Goal: Information Seeking & Learning: Learn about a topic

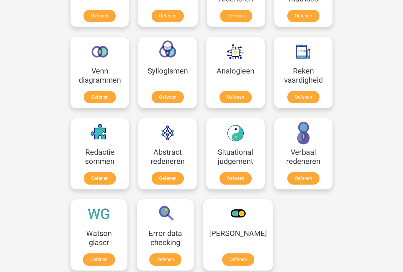
scroll to position [321, 0]
click at [300, 175] on link "Oefenen" at bounding box center [303, 178] width 32 height 12
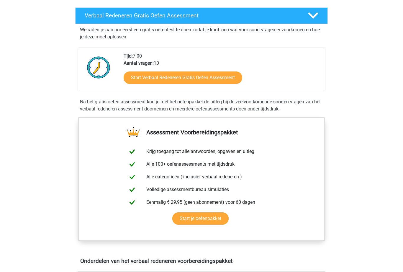
scroll to position [94, 0]
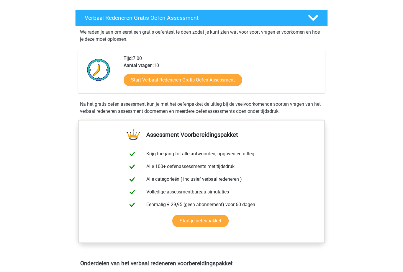
click at [161, 74] on link "Start Verbaal Redeneren Gratis Oefen Assessment" at bounding box center [183, 80] width 119 height 12
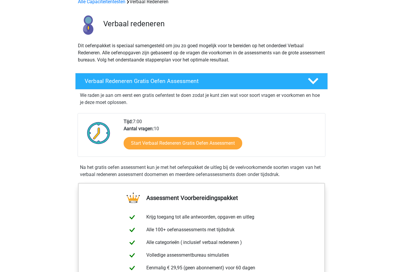
scroll to position [0, 0]
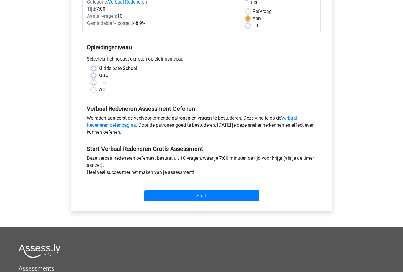
scroll to position [83, 0]
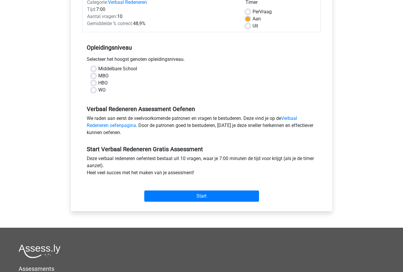
click at [98, 81] on label "HBO" at bounding box center [102, 83] width 9 height 7
click at [95, 81] on input "HBO" at bounding box center [93, 83] width 5 height 6
radio input "true"
click at [168, 193] on input "Start" at bounding box center [201, 196] width 115 height 11
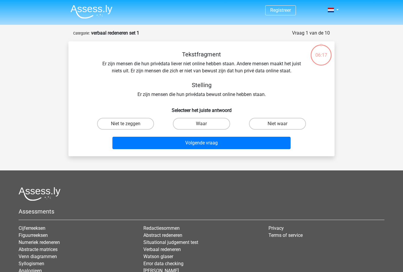
click at [262, 123] on label "Niet waar" at bounding box center [277, 124] width 57 height 12
click at [277, 124] on input "Niet waar" at bounding box center [279, 126] width 4 height 4
radio input "true"
click at [202, 143] on button "Volgende vraag" at bounding box center [201, 143] width 179 height 12
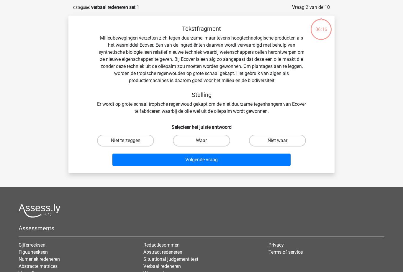
scroll to position [30, 0]
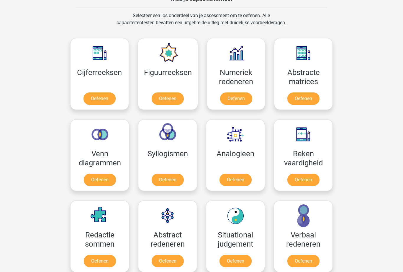
scroll to position [238, 0]
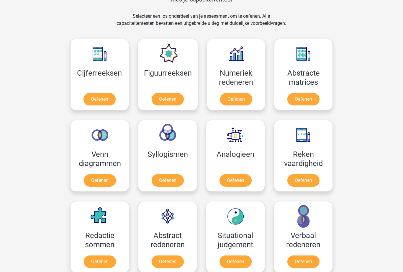
click at [228, 180] on link "Oefenen" at bounding box center [236, 180] width 32 height 12
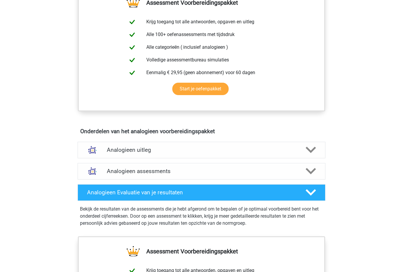
scroll to position [220, 0]
click at [105, 146] on div "Analogieen uitleg" at bounding box center [202, 150] width 248 height 17
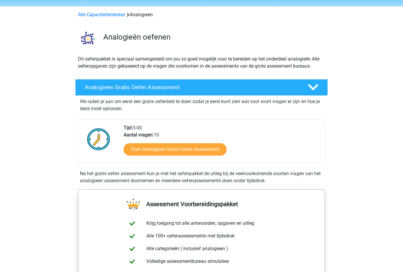
scroll to position [18, 0]
click at [154, 150] on link "Start Analogieen Gratis Oefen Assessment" at bounding box center [175, 149] width 103 height 12
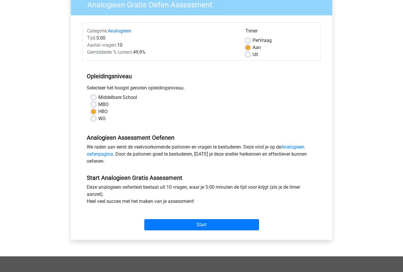
scroll to position [65, 0]
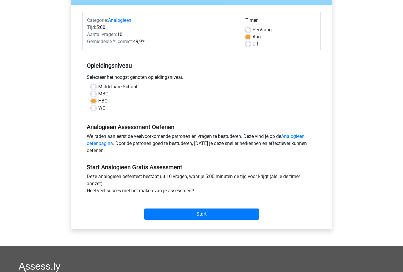
click at [171, 212] on input "Start" at bounding box center [201, 213] width 115 height 11
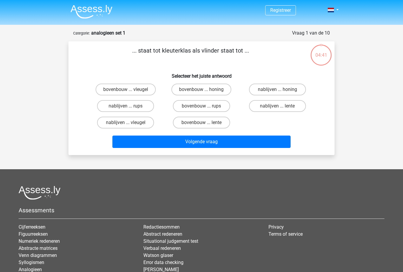
click at [190, 106] on label "bovenbouw ... rups" at bounding box center [201, 106] width 57 height 12
click at [202, 106] on input "bovenbouw ... rups" at bounding box center [204, 108] width 4 height 4
radio input "true"
click at [201, 138] on button "Volgende vraag" at bounding box center [201, 141] width 179 height 12
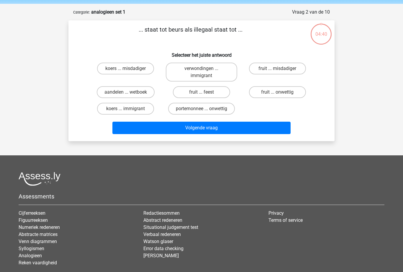
scroll to position [30, 0]
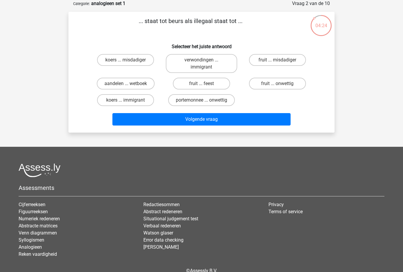
click at [137, 82] on label "aandelen ... wetboek" at bounding box center [126, 84] width 58 height 12
click at [130, 84] on input "aandelen ... wetboek" at bounding box center [128, 86] width 4 height 4
radio input "true"
click at [178, 118] on button "Volgende vraag" at bounding box center [201, 119] width 179 height 12
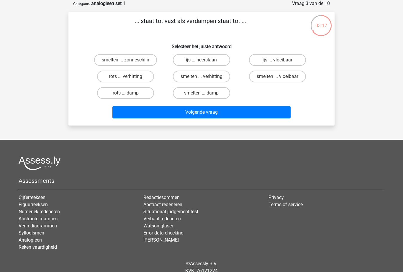
click at [265, 79] on label "smelten ... vloeibaar" at bounding box center [277, 77] width 57 height 12
click at [277, 79] on input "smelten ... vloeibaar" at bounding box center [279, 78] width 4 height 4
radio input "true"
click at [257, 110] on button "Volgende vraag" at bounding box center [201, 112] width 179 height 12
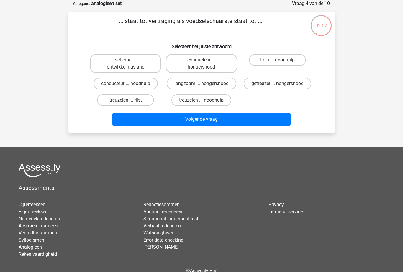
click at [198, 83] on label "langzaam ... hongersnood" at bounding box center [202, 84] width 70 height 12
click at [202, 84] on input "langzaam ... hongersnood" at bounding box center [204, 86] width 4 height 4
radio input "true"
click at [212, 124] on button "Volgende vraag" at bounding box center [201, 119] width 179 height 12
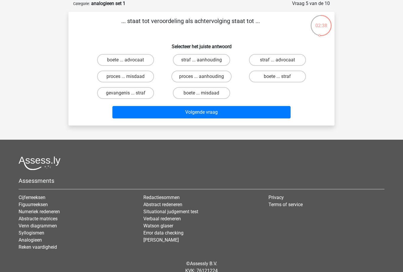
click at [188, 75] on label "proces ... aanhouding" at bounding box center [201, 77] width 60 height 12
click at [202, 76] on input "proces ... aanhouding" at bounding box center [204, 78] width 4 height 4
radio input "true"
click at [200, 107] on button "Volgende vraag" at bounding box center [201, 112] width 179 height 12
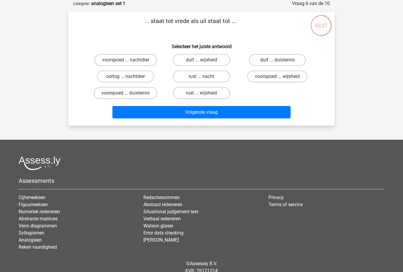
click at [184, 57] on label "duif ... wijsheid" at bounding box center [201, 60] width 57 height 12
click at [202, 60] on input "duif ... wijsheid" at bounding box center [204, 62] width 4 height 4
radio input "true"
click at [198, 111] on button "Volgende vraag" at bounding box center [201, 112] width 179 height 12
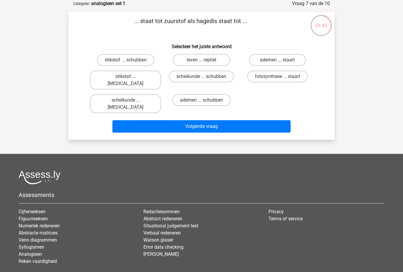
click at [189, 58] on label "leven ... reptiel" at bounding box center [201, 60] width 57 height 12
click at [202, 60] on input "leven ... reptiel" at bounding box center [204, 62] width 4 height 4
radio input "true"
click at [208, 120] on button "Volgende vraag" at bounding box center [201, 126] width 179 height 12
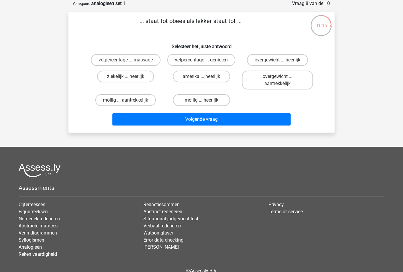
click at [192, 99] on label "mollig ... heerlijk" at bounding box center [201, 100] width 57 height 12
click at [202, 100] on input "mollig ... heerlijk" at bounding box center [204, 102] width 4 height 4
radio input "true"
click at [205, 118] on button "Volgende vraag" at bounding box center [201, 119] width 179 height 12
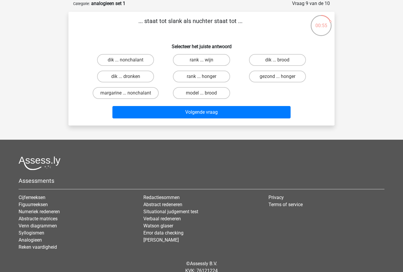
click at [136, 75] on label "dik ... dronken" at bounding box center [125, 77] width 57 height 12
click at [130, 76] on input "dik ... dronken" at bounding box center [128, 78] width 4 height 4
radio input "true"
click at [189, 111] on button "Volgende vraag" at bounding box center [201, 112] width 179 height 12
click at [136, 74] on label "pixel ... wiel" at bounding box center [125, 77] width 57 height 12
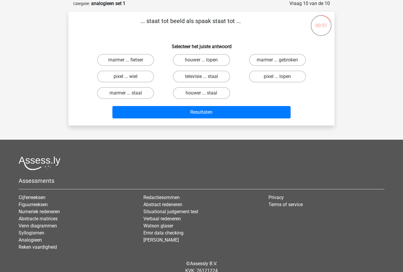
click at [130, 76] on input "pixel ... wiel" at bounding box center [128, 78] width 4 height 4
radio input "true"
click at [184, 111] on button "Resultaten" at bounding box center [201, 112] width 179 height 12
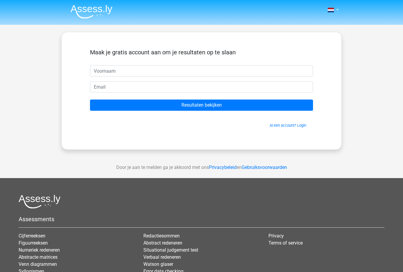
click at [133, 70] on input "text" at bounding box center [201, 70] width 223 height 11
type input "[PERSON_NAME]"
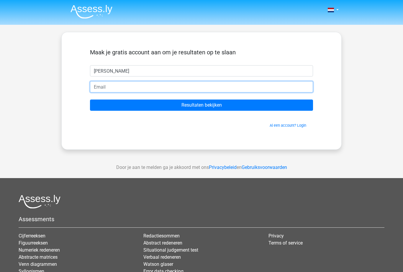
click at [104, 81] on input "email" at bounding box center [201, 86] width 223 height 11
type input "[EMAIL_ADDRESS][DOMAIN_NAME]"
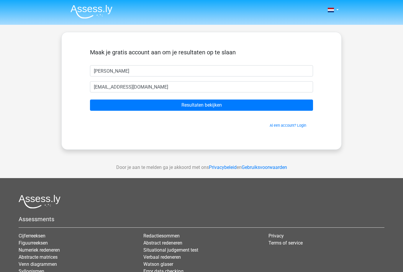
click at [185, 102] on input "Resultaten bekijken" at bounding box center [201, 104] width 223 height 11
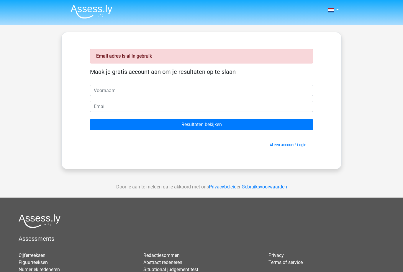
click at [282, 143] on link "Al een account? Login" at bounding box center [288, 145] width 37 height 4
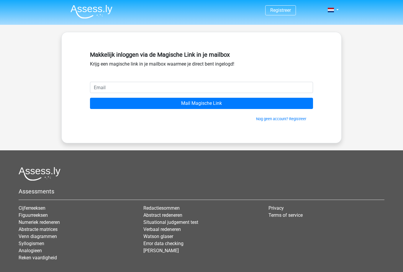
click at [166, 102] on input "Mail Magische Link" at bounding box center [201, 103] width 223 height 11
click at [121, 81] on div "Makkelijk inloggen via de Magische Link in je mailbox Krijg een magische link i…" at bounding box center [201, 65] width 223 height 33
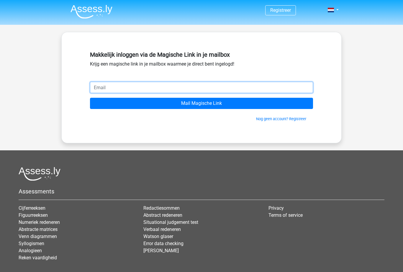
click at [102, 87] on input "email" at bounding box center [201, 87] width 223 height 11
type input "werfhilda@gmail.com"
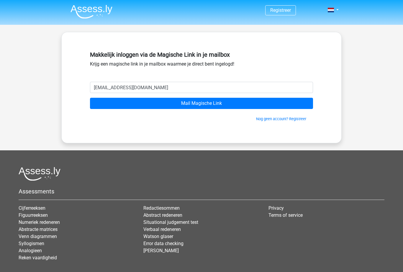
click at [185, 102] on input "Mail Magische Link" at bounding box center [201, 103] width 223 height 11
click at [166, 101] on input "Mail Magische Link" at bounding box center [201, 103] width 223 height 11
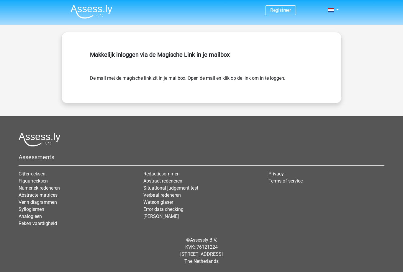
click at [1, 57] on div "Registreer" at bounding box center [201, 133] width 403 height 266
